Goal: Go to known website: Access a specific website the user already knows

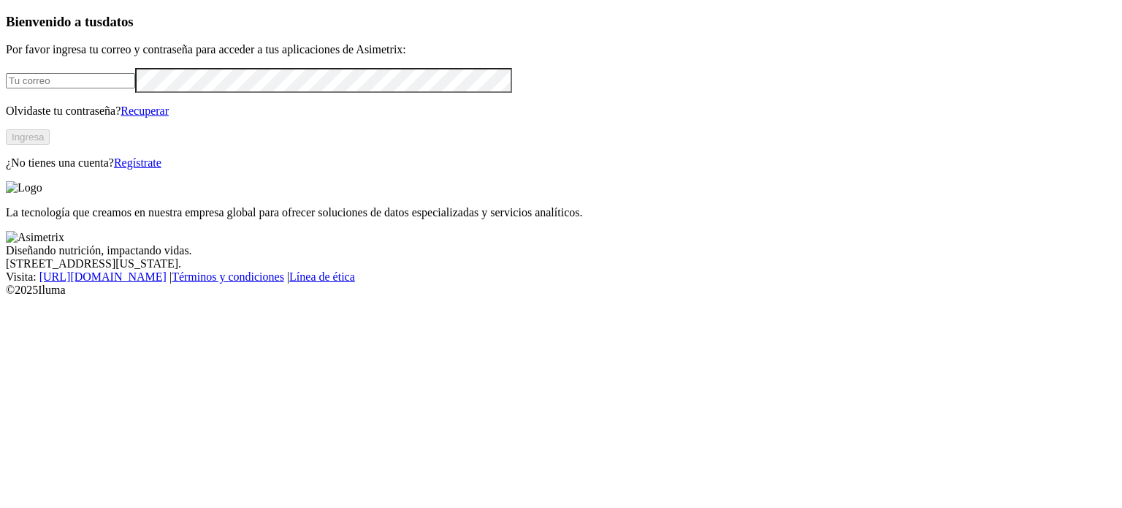
type input "[EMAIL_ADDRESS][DOMAIN_NAME]"
click at [50, 145] on button "Ingresa" at bounding box center [28, 136] width 44 height 15
